Goal: Transaction & Acquisition: Purchase product/service

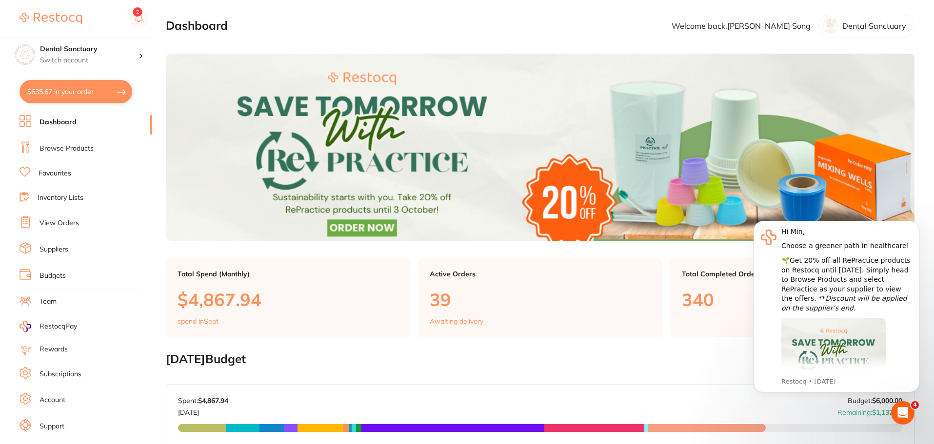
click at [61, 174] on link "Favourites" at bounding box center [55, 174] width 33 height 10
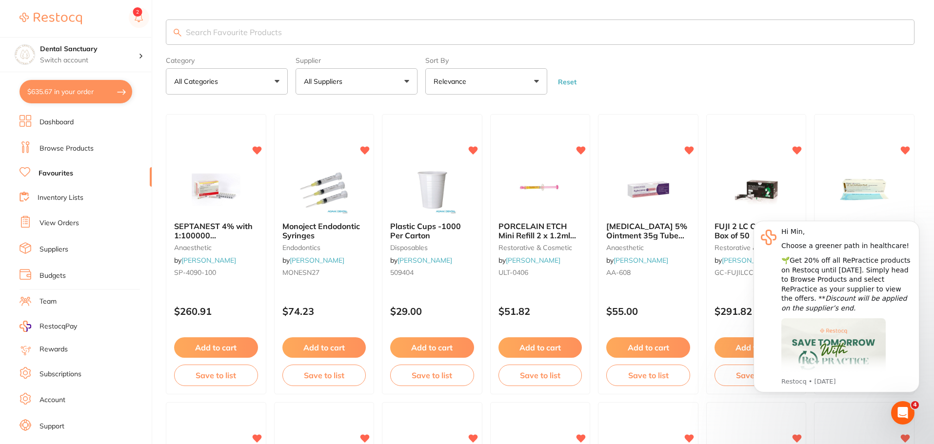
click at [222, 32] on input "search" at bounding box center [540, 32] width 748 height 25
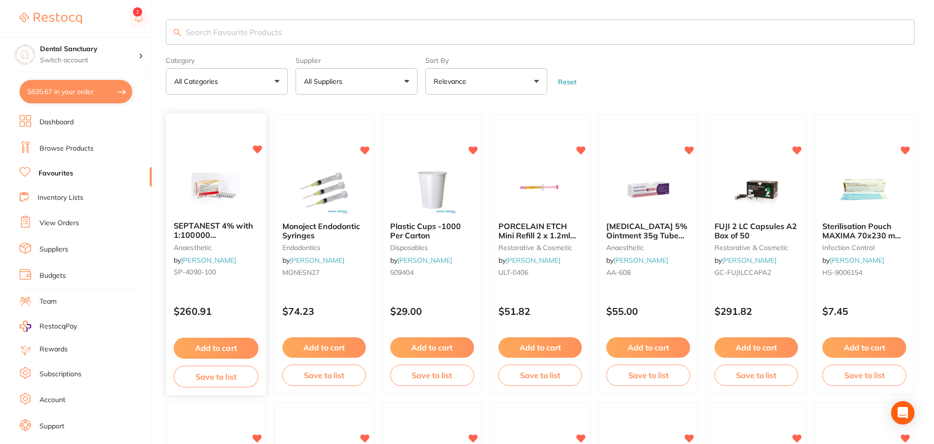
click at [223, 227] on span "SEPTANEST 4% with 1:100000 [MEDICAL_DATA] 2.2ml 2xBox 50 GOLD" at bounding box center [215, 239] width 83 height 37
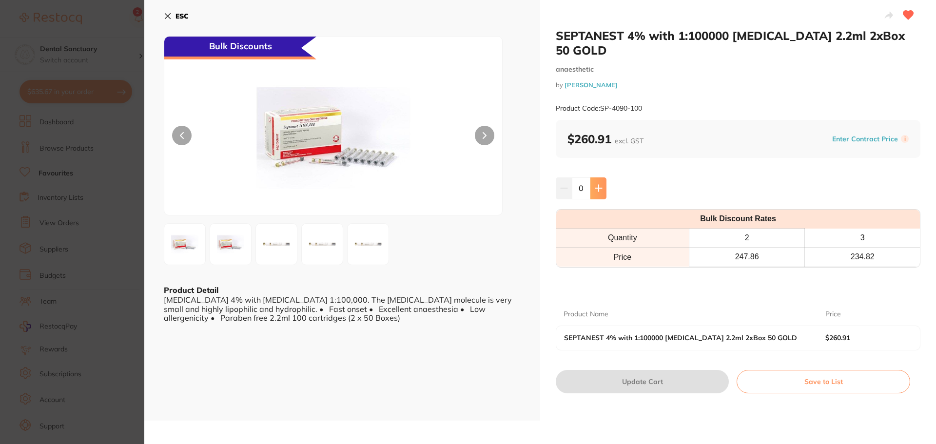
click at [601, 184] on icon at bounding box center [599, 188] width 8 height 8
type input "2"
click at [658, 370] on button "Update Cart" at bounding box center [642, 381] width 173 height 23
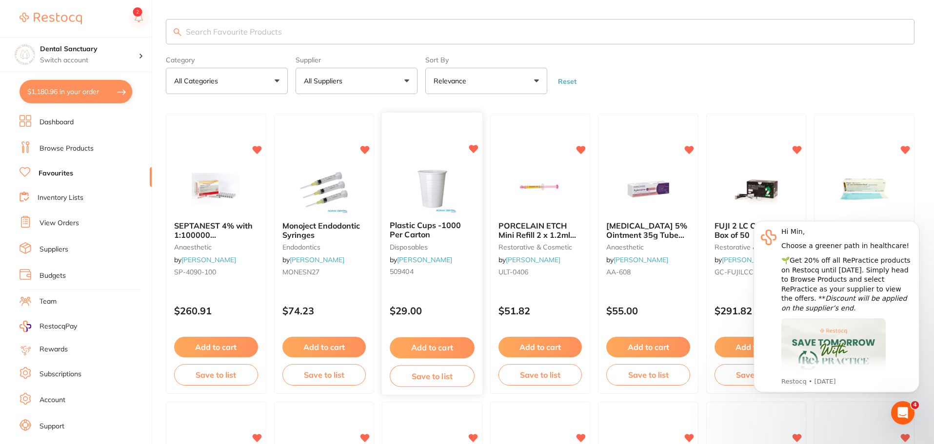
click at [440, 347] on button "Add to cart" at bounding box center [432, 347] width 84 height 21
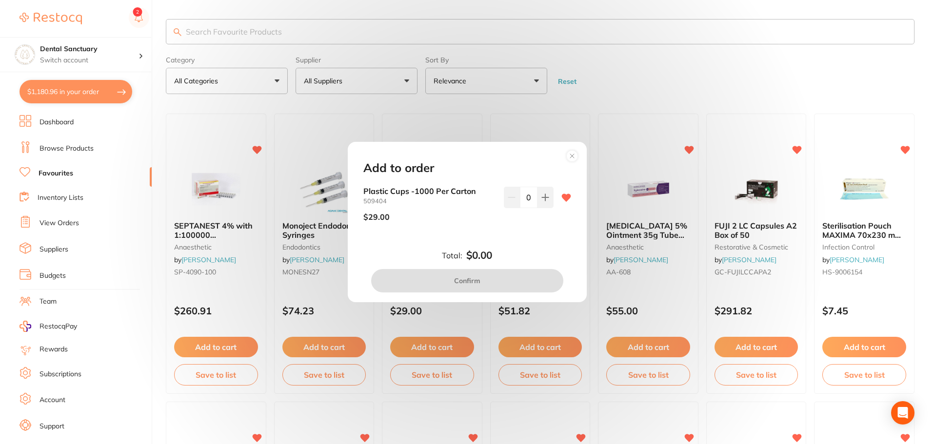
click at [552, 199] on div "Plastic Cups -1000 Per Carton 509404 $29.00 0" at bounding box center [467, 208] width 208 height 42
click at [538, 203] on button at bounding box center [545, 197] width 16 height 21
type input "1"
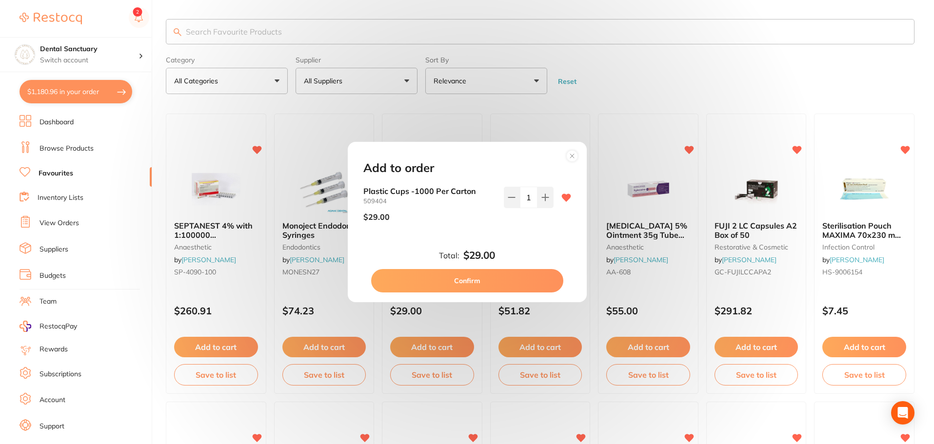
click at [498, 280] on button "Confirm" at bounding box center [467, 280] width 192 height 23
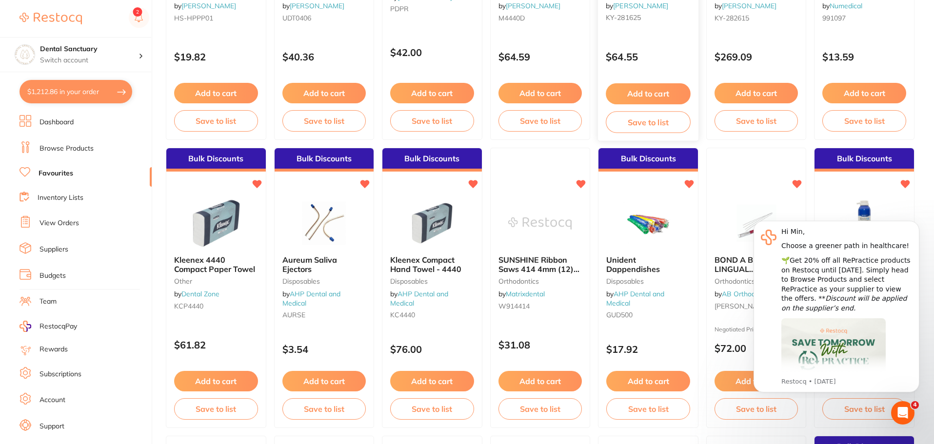
scroll to position [878, 0]
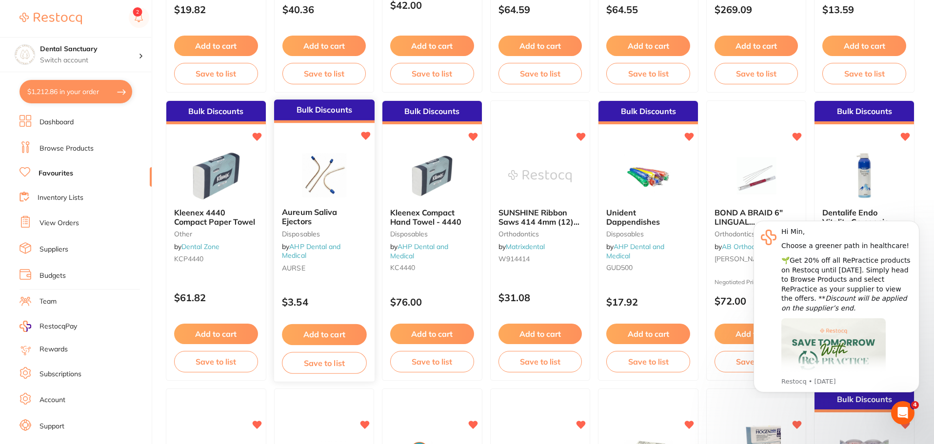
click at [305, 212] on span "Aureum Saliva Ejectors" at bounding box center [309, 217] width 55 height 19
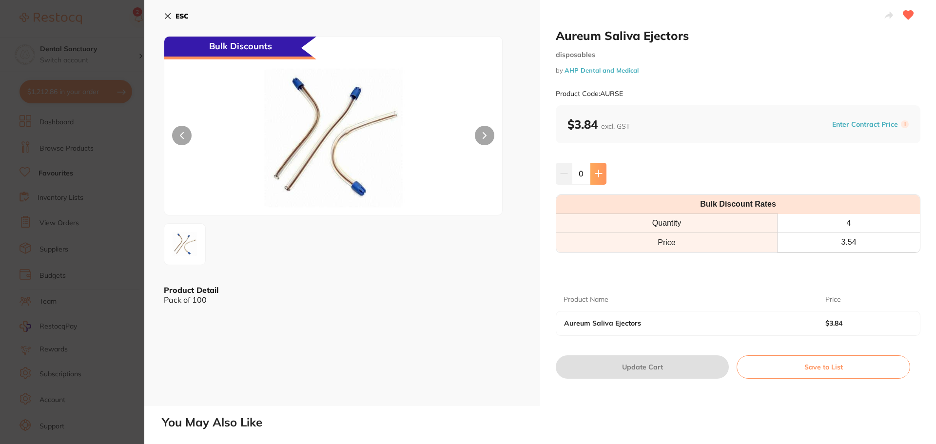
click at [598, 171] on icon at bounding box center [599, 174] width 8 height 8
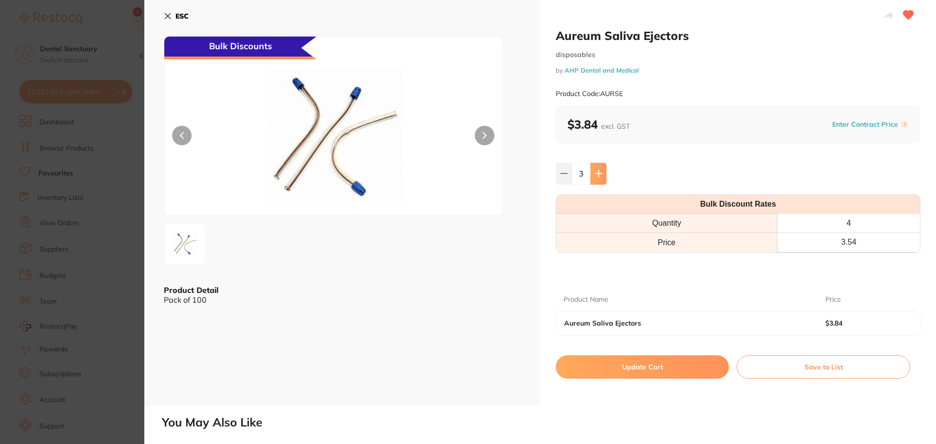
click at [598, 171] on icon at bounding box center [599, 174] width 8 height 8
type input "4"
click at [635, 373] on button "Update Cart" at bounding box center [642, 366] width 173 height 23
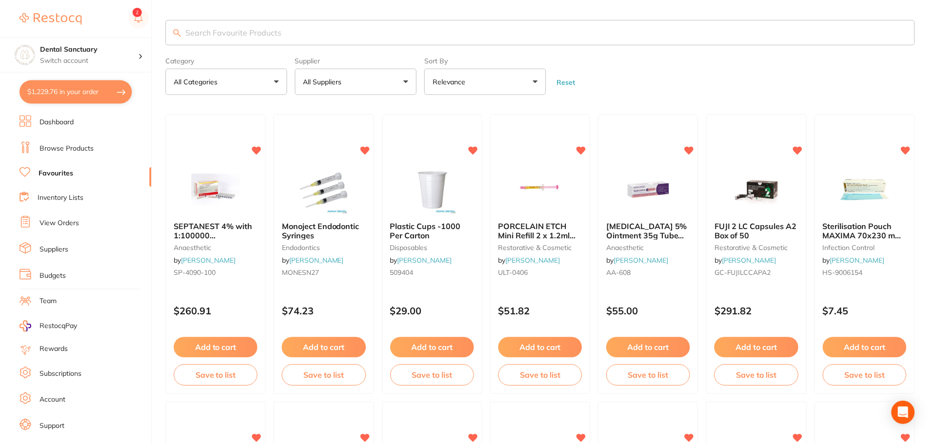
scroll to position [878, 0]
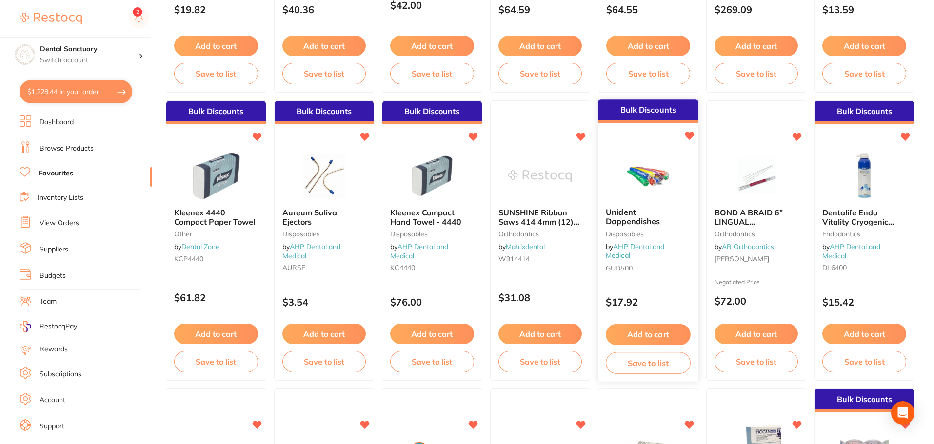
click at [626, 216] on span "Unident Dappendishes" at bounding box center [633, 217] width 54 height 19
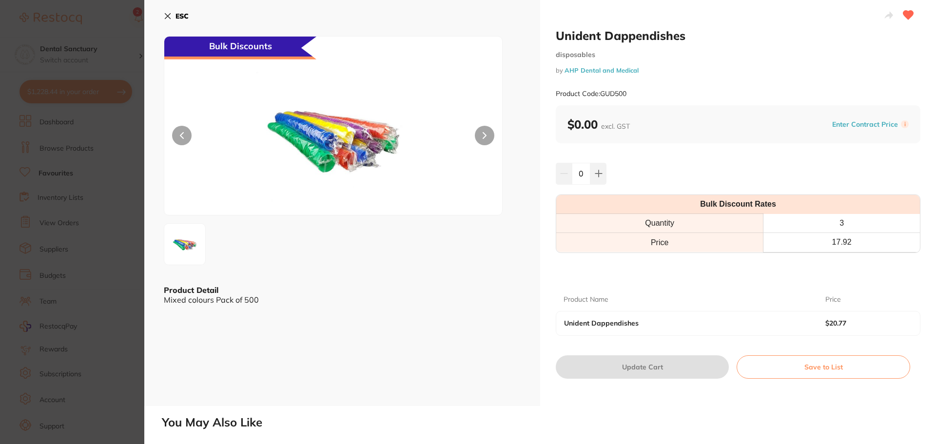
type input "3"
click at [170, 17] on icon at bounding box center [168, 16] width 8 height 8
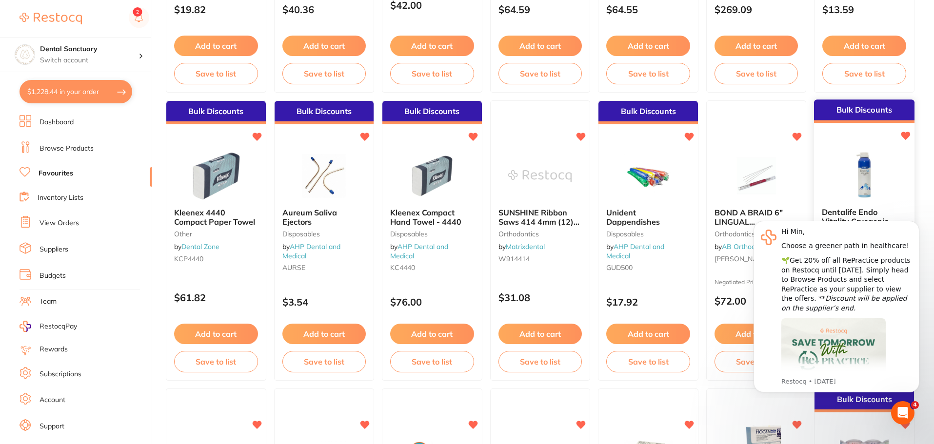
click at [861, 212] on span "Dentalife Endo Vitality Cryogenic Spray" at bounding box center [858, 222] width 72 height 28
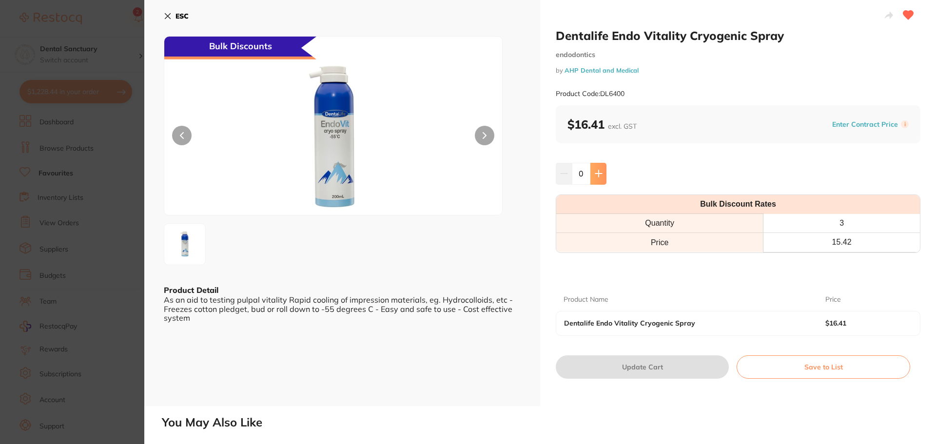
click at [599, 168] on button at bounding box center [598, 173] width 16 height 21
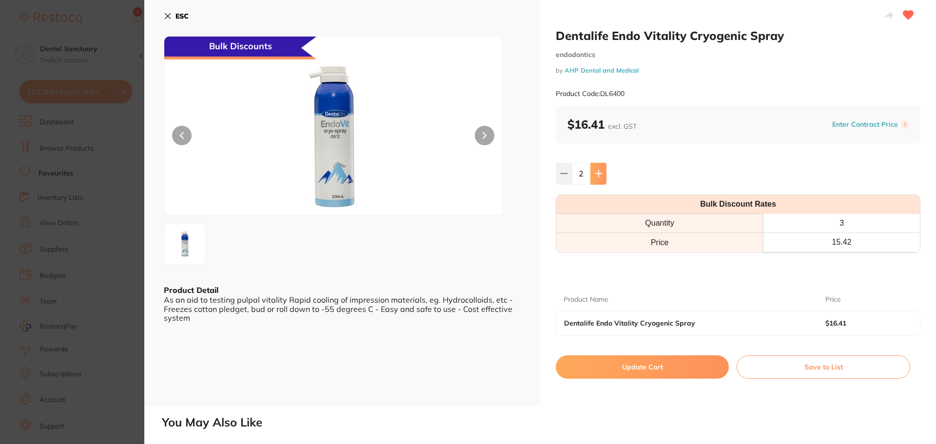
click at [599, 168] on button at bounding box center [598, 173] width 16 height 21
type input "3"
click at [631, 365] on button "Update Cart" at bounding box center [642, 366] width 173 height 23
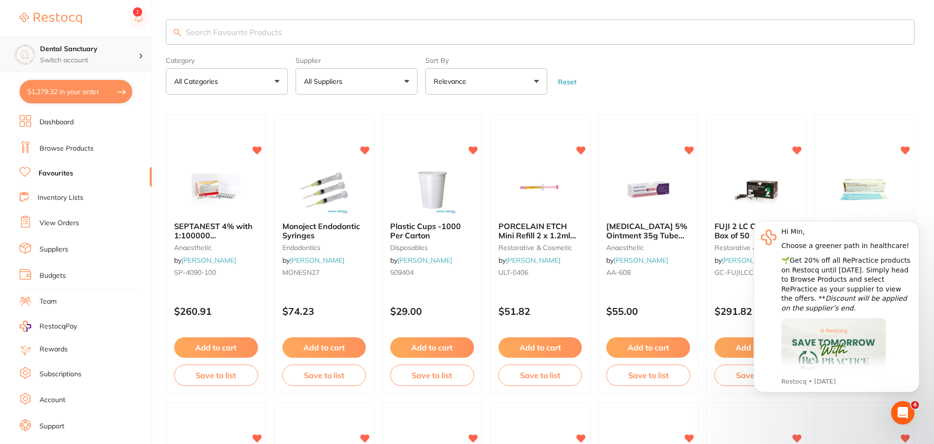
click at [78, 54] on h4 "Dental Sanctuary" at bounding box center [89, 49] width 98 height 10
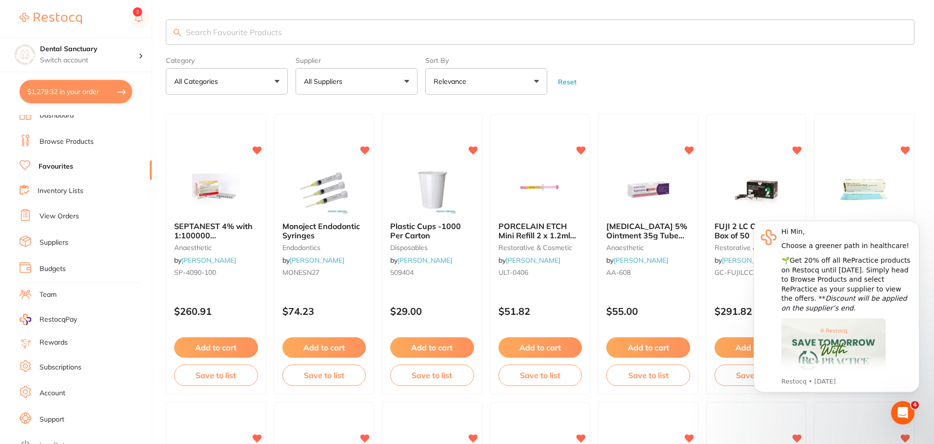
scroll to position [17, 0]
